Goal: Understand process/instructions

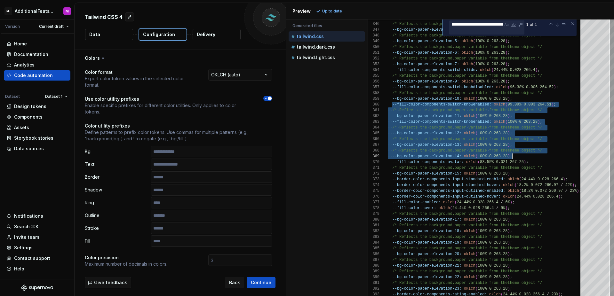
scroll to position [46, 125]
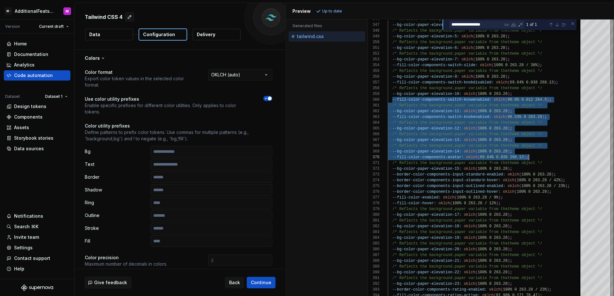
select select "**********"
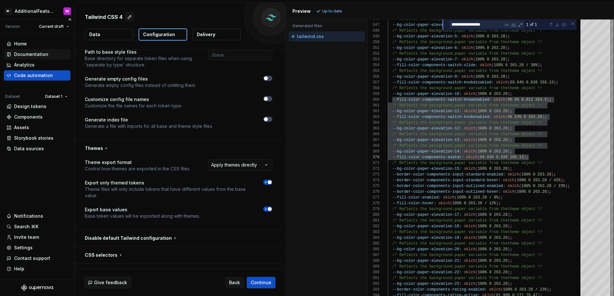
click at [51, 52] on div "Documentation" at bounding box center [36, 54] width 61 height 6
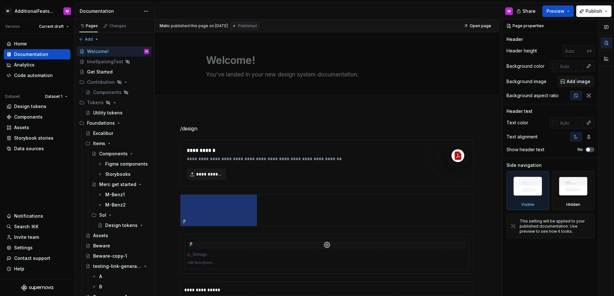
type textarea "*"
